Goal: Find specific page/section: Find specific page/section

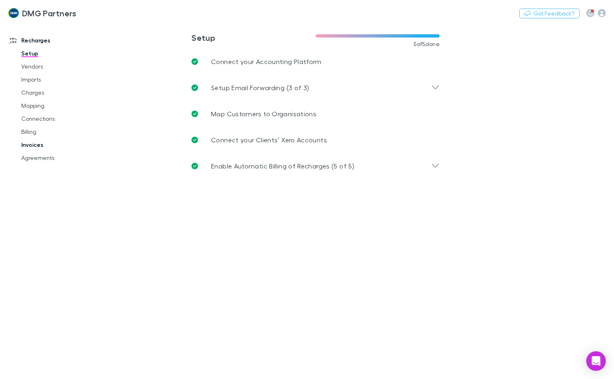
click at [28, 141] on link "Invoices" at bounding box center [59, 144] width 93 height 13
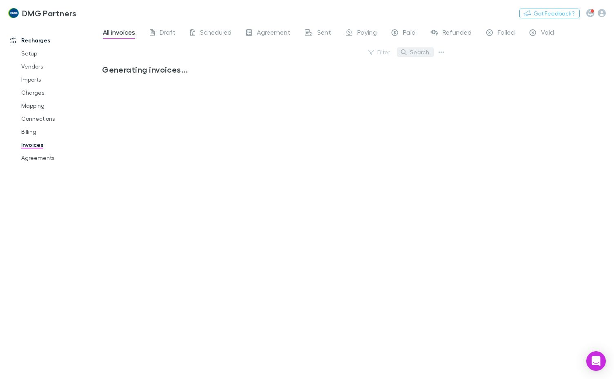
click at [417, 53] on button "Search" at bounding box center [415, 52] width 37 height 10
